Goal: Information Seeking & Learning: Learn about a topic

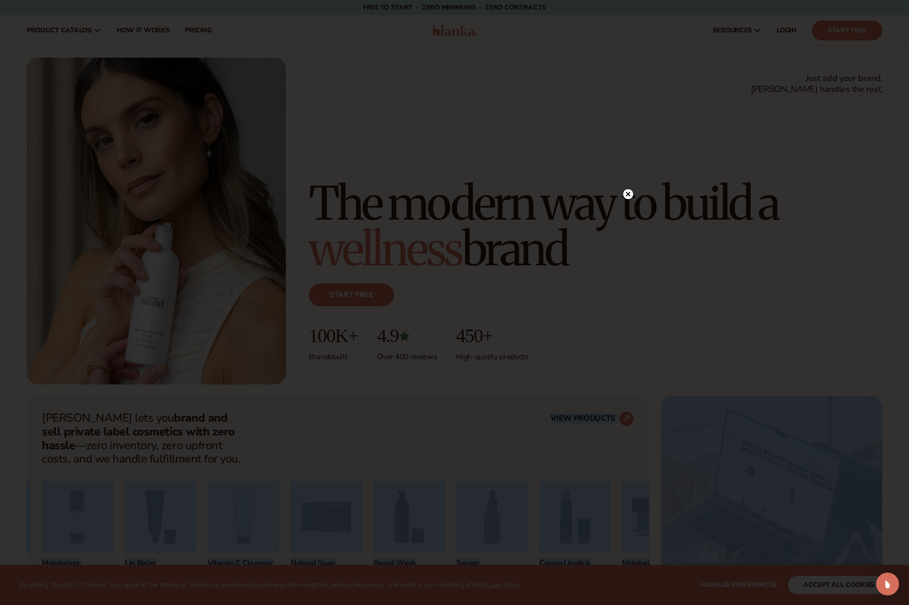
drag, startPoint x: 180, startPoint y: 463, endPoint x: 132, endPoint y: 460, distance: 48.2
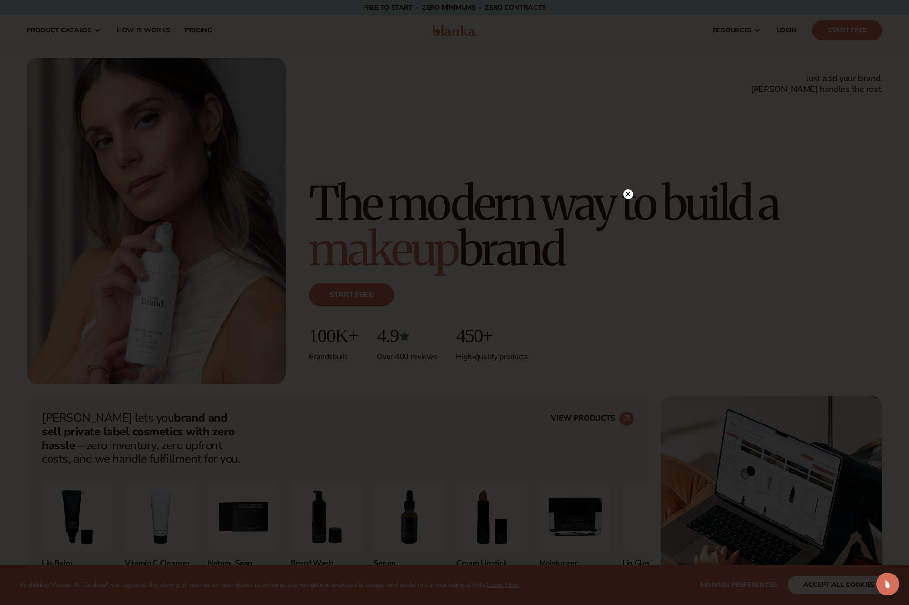
click at [626, 195] on circle at bounding box center [628, 194] width 10 height 10
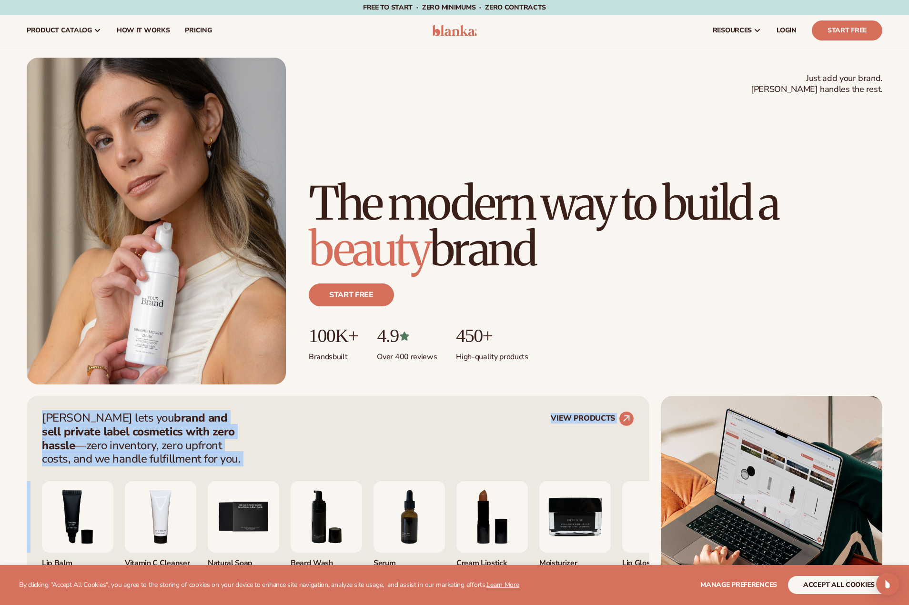
drag, startPoint x: 44, startPoint y: 417, endPoint x: 191, endPoint y: 467, distance: 155.6
click at [191, 467] on div "[PERSON_NAME] lets you brand and sell private label cosmetics with zero hassle …" at bounding box center [338, 505] width 623 height 218
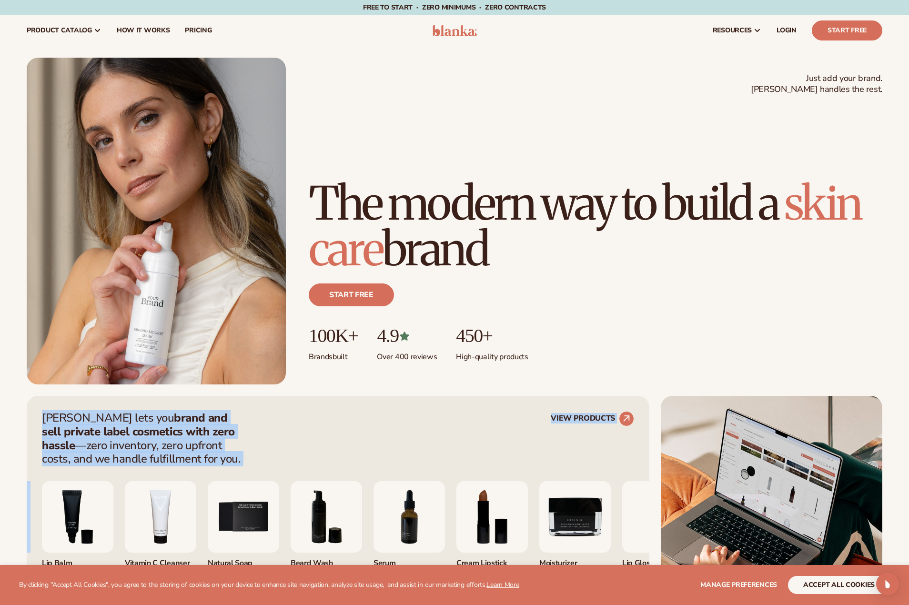
click at [182, 462] on p "[PERSON_NAME] lets you brand and sell private label cosmetics with zero hassle …" at bounding box center [144, 438] width 205 height 55
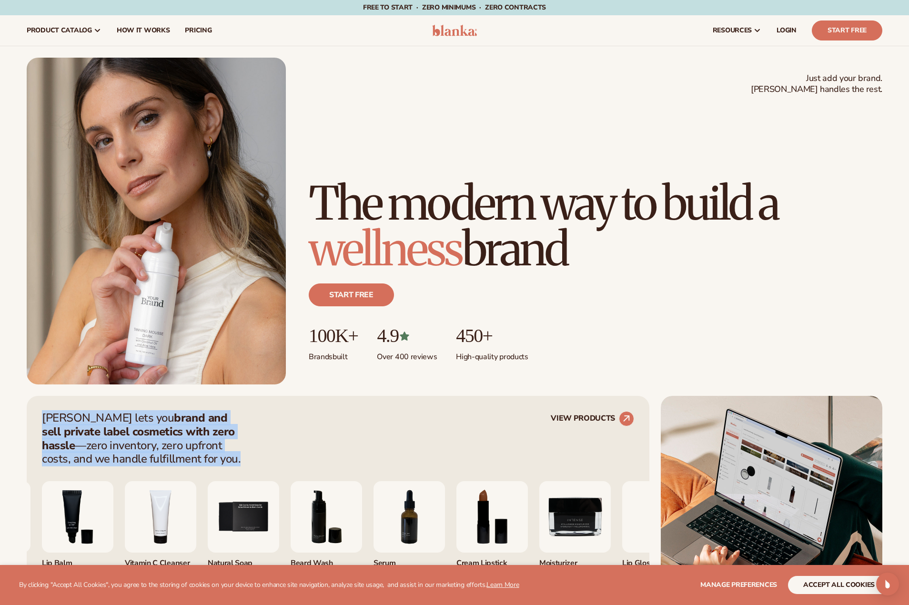
drag, startPoint x: 42, startPoint y: 414, endPoint x: 181, endPoint y: 462, distance: 146.9
click at [181, 462] on p "[PERSON_NAME] lets you brand and sell private label cosmetics with zero hassle …" at bounding box center [144, 438] width 205 height 55
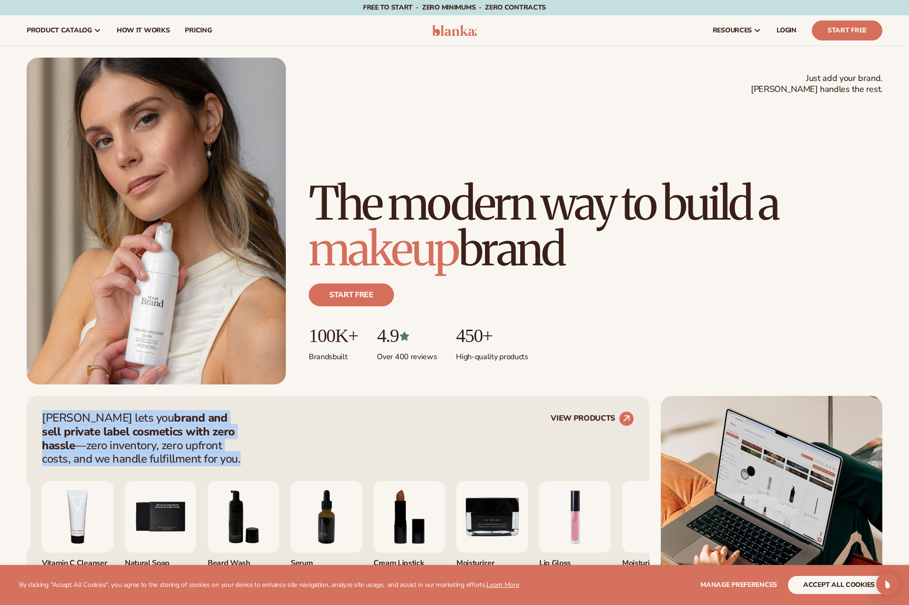
click at [93, 425] on strong "brand and sell private label cosmetics with zero hassle" at bounding box center [138, 431] width 193 height 43
drag, startPoint x: 42, startPoint y: 416, endPoint x: 187, endPoint y: 456, distance: 150.2
click at [187, 456] on p "[PERSON_NAME] lets you brand and sell private label cosmetics with zero hassle …" at bounding box center [144, 438] width 205 height 55
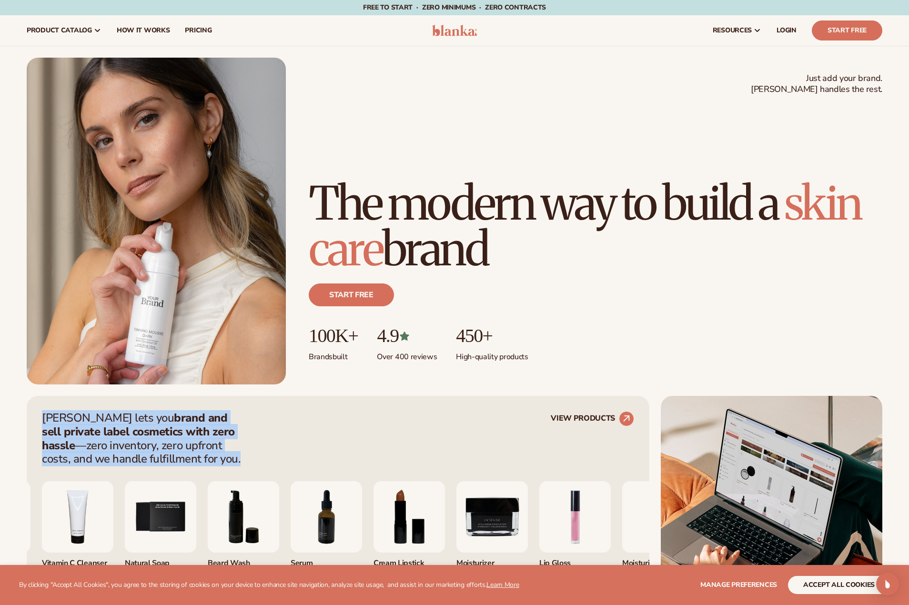
copy p "[PERSON_NAME] lets you brand and sell private label cosmetics with zero hassle …"
